Goal: Use online tool/utility: Utilize a website feature to perform a specific function

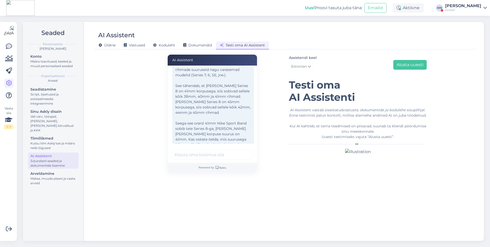
scroll to position [419, 0]
click at [404, 67] on button "Alusta uuesti" at bounding box center [409, 65] width 33 height 10
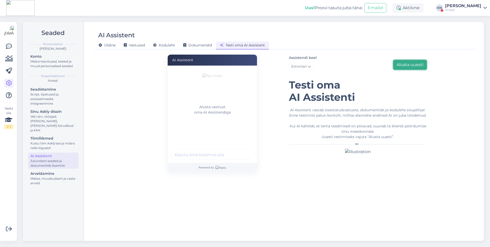
scroll to position [0, 0]
click at [233, 150] on input "text" at bounding box center [212, 154] width 83 height 10
type input "l"
type input "blsh blajh"
click at [243, 151] on button "submit" at bounding box center [247, 155] width 8 height 8
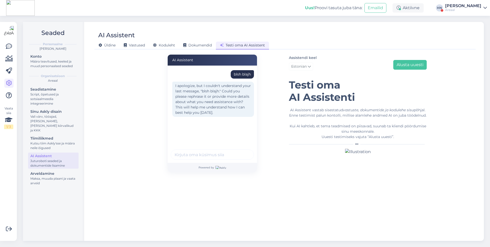
click at [210, 85] on div "I apologize, but I couldn't understand your last message, "blsh blajh." Could y…" at bounding box center [213, 99] width 82 height 35
click at [233, 152] on input "text" at bounding box center [212, 154] width 83 height 10
type input "lähme kalale ?"
click at [243, 151] on button "submit" at bounding box center [247, 155] width 8 height 8
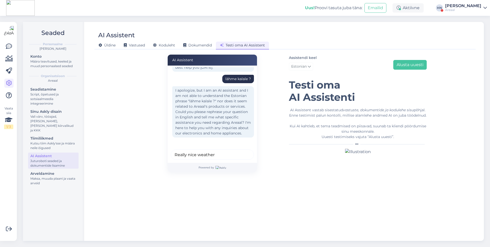
type input "Really nice weather"
click at [243, 151] on button "submit" at bounding box center [247, 155] width 8 height 8
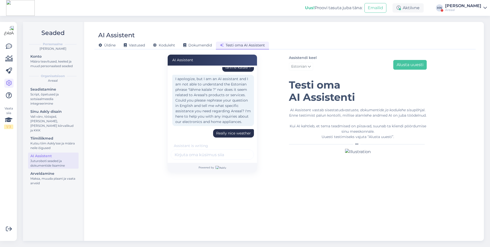
scroll to position [95, 0]
